Goal: Task Accomplishment & Management: Manage account settings

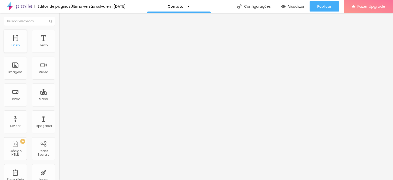
click at [15, 47] on div "Título" at bounding box center [15, 46] width 9 height 4
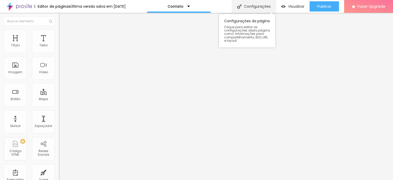
click at [254, 7] on div "Configurações" at bounding box center [254, 6] width 44 height 13
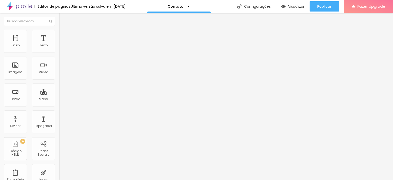
type input "Coisa de Pele Fotografia"
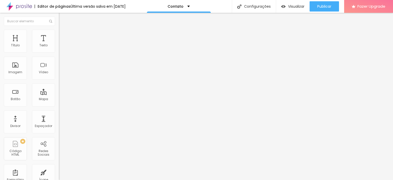
type textarea "Casal Julio e Telma"
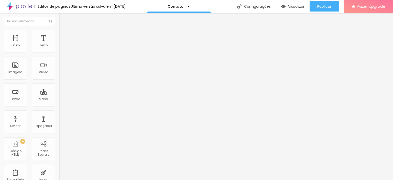
click at [107, 180] on div at bounding box center [196, 183] width 393 height 0
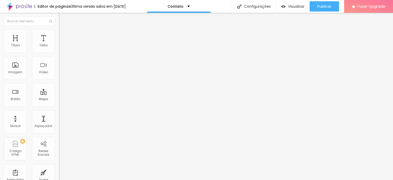
drag, startPoint x: 354, startPoint y: 125, endPoint x: 351, endPoint y: 102, distance: 23.3
drag, startPoint x: 351, startPoint y: 88, endPoint x: 362, endPoint y: 44, distance: 45.5
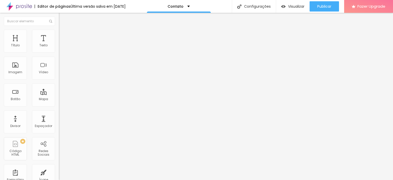
click at [291, 7] on span "Visualizar" at bounding box center [296, 6] width 16 height 4
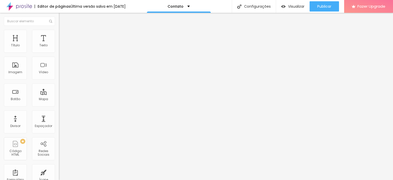
click at [19, 6] on img at bounding box center [19, 6] width 26 height 13
